Goal: Check status: Check status

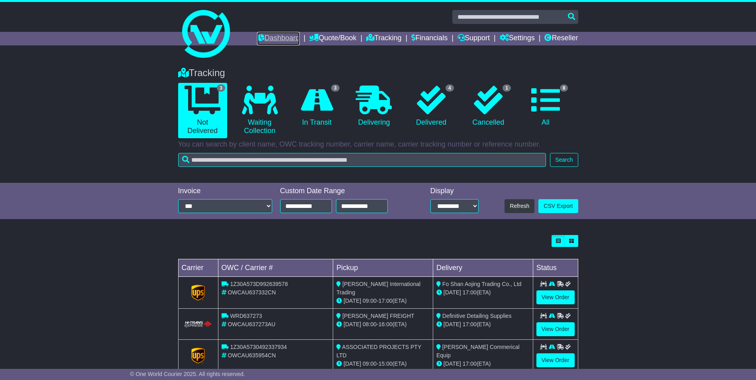
click at [282, 35] on link "Dashboard" at bounding box center [278, 39] width 43 height 14
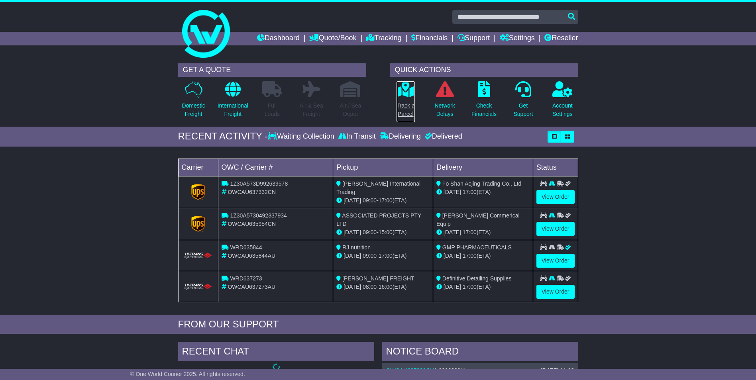
click at [404, 98] on link "Track a Parcel" at bounding box center [405, 102] width 19 height 42
